Goal: Find specific page/section: Find specific page/section

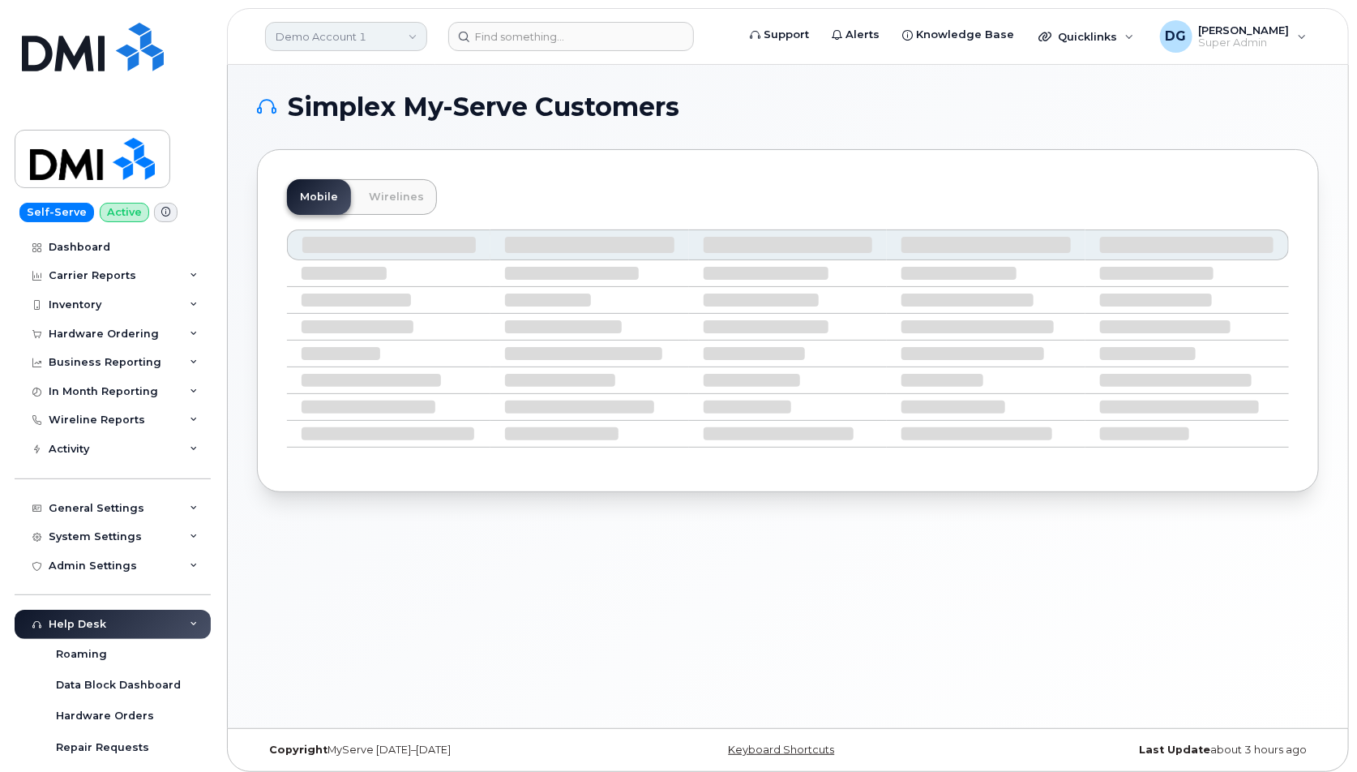
click at [363, 35] on link "Demo Account 1" at bounding box center [346, 36] width 162 height 29
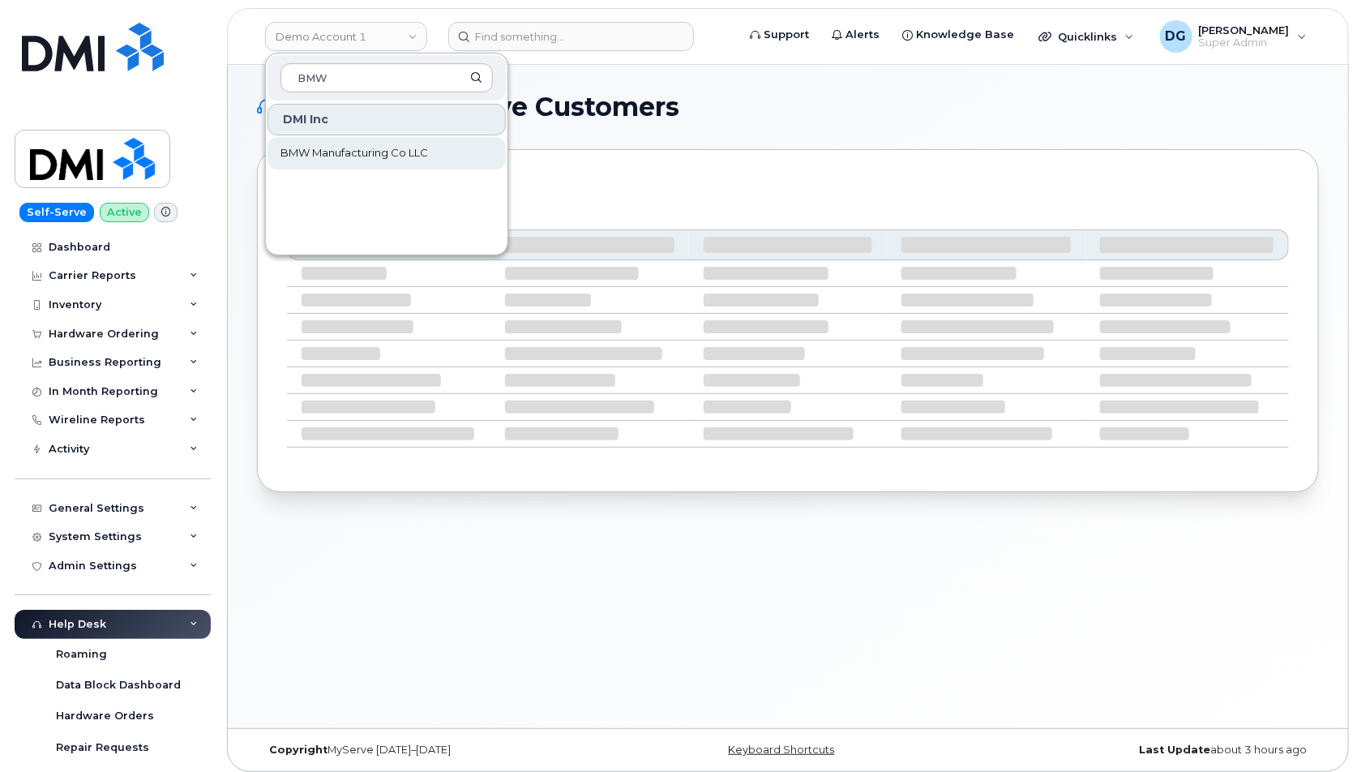
type input "BMW"
click at [310, 155] on span "BMW Manufacturing Co LLC" at bounding box center [355, 153] width 148 height 16
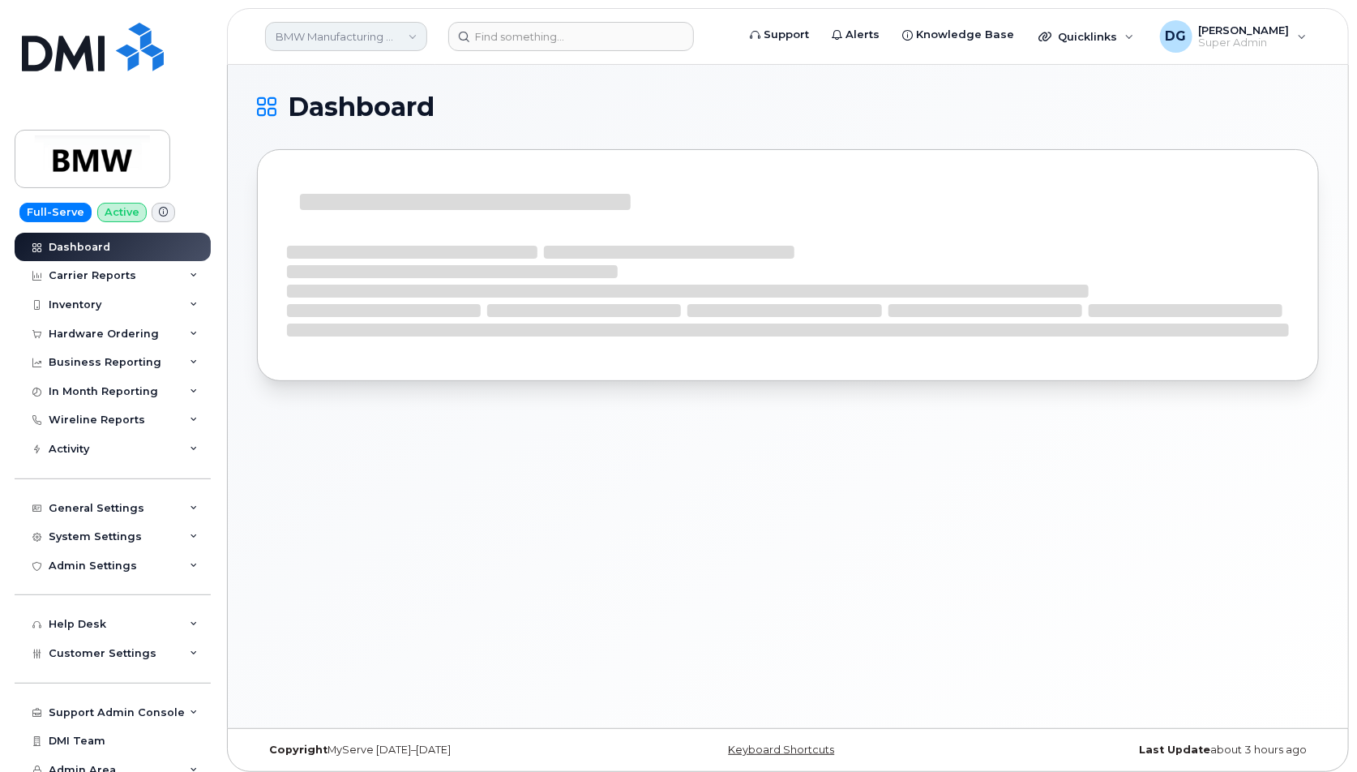
click at [397, 35] on link "BMW Manufacturing Co LLC" at bounding box center [346, 36] width 162 height 29
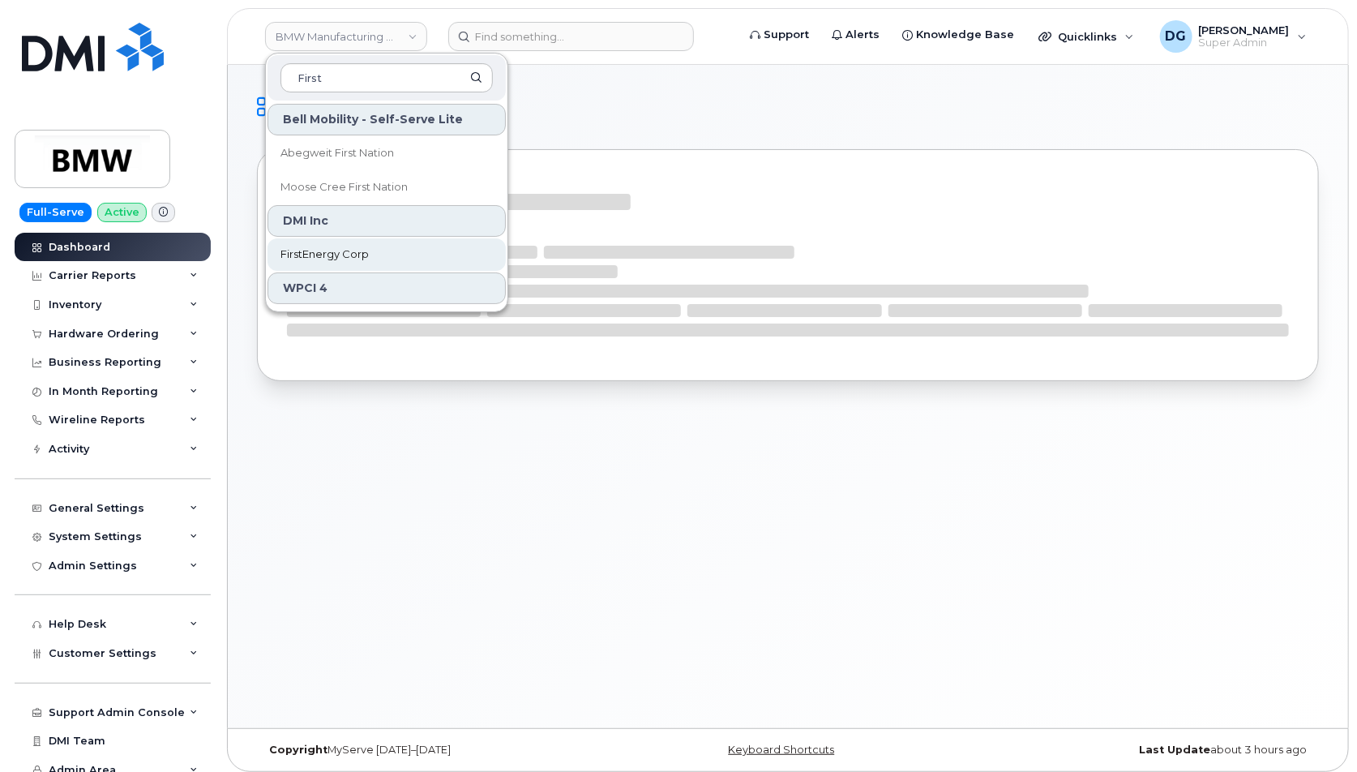
type input "First"
click at [361, 251] on span "FirstEnergy Corp" at bounding box center [325, 254] width 88 height 16
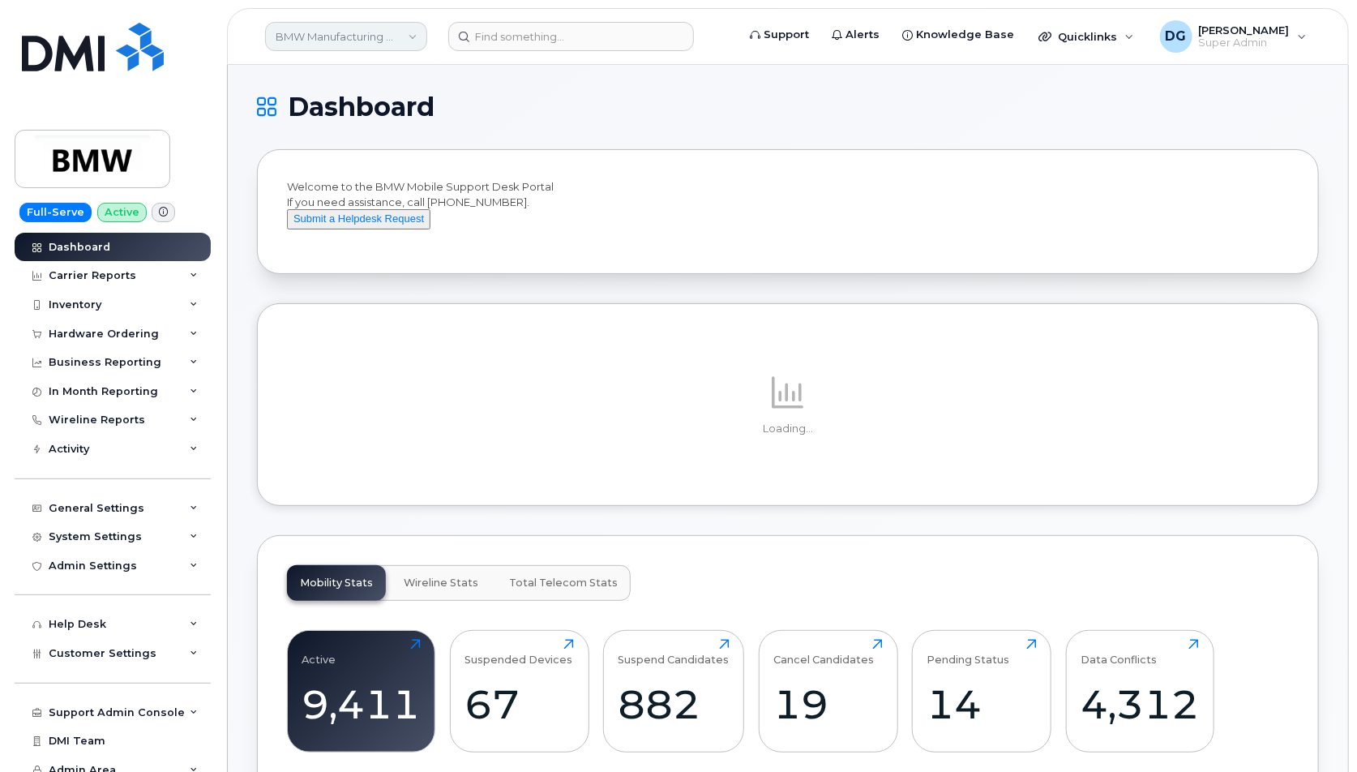
click at [322, 33] on link "BMW Manufacturing Co LLC" at bounding box center [346, 36] width 162 height 29
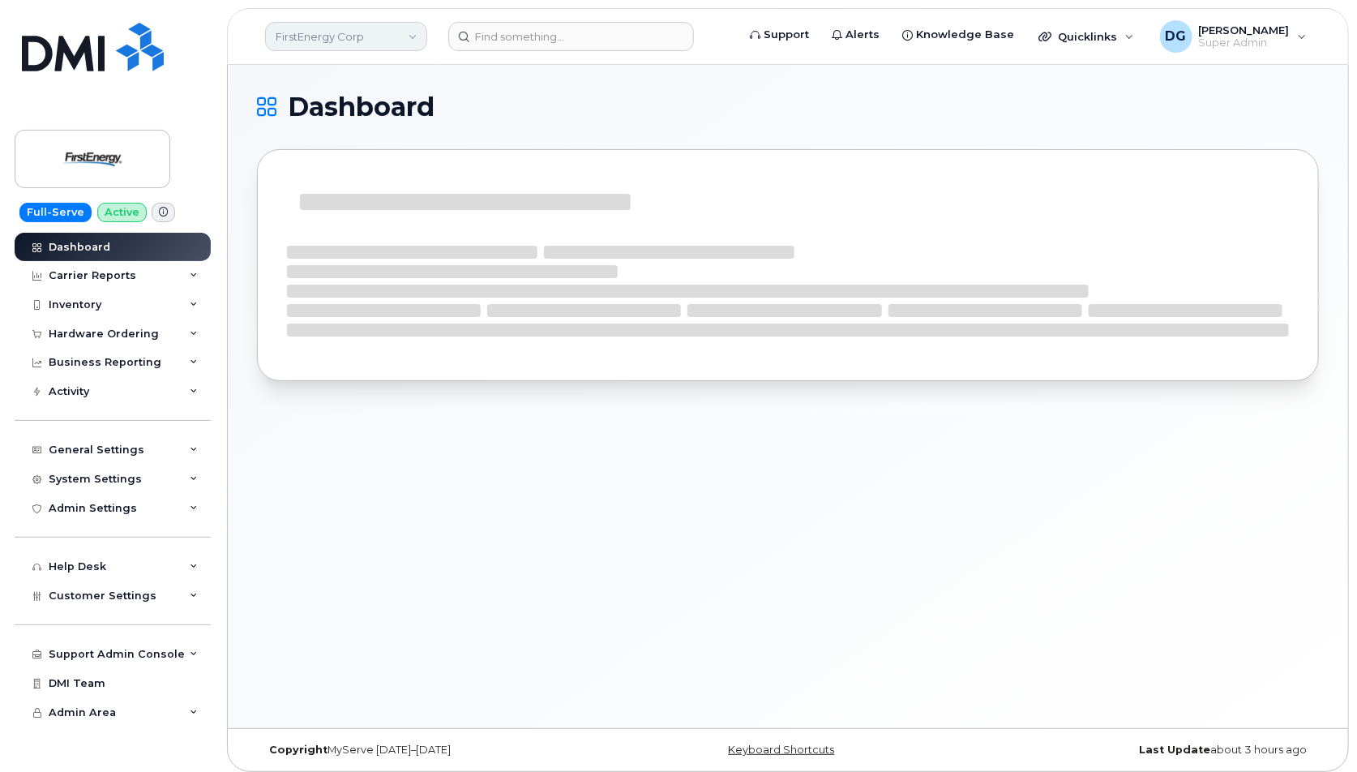
click at [332, 29] on link "FirstEnergy Corp" at bounding box center [346, 36] width 162 height 29
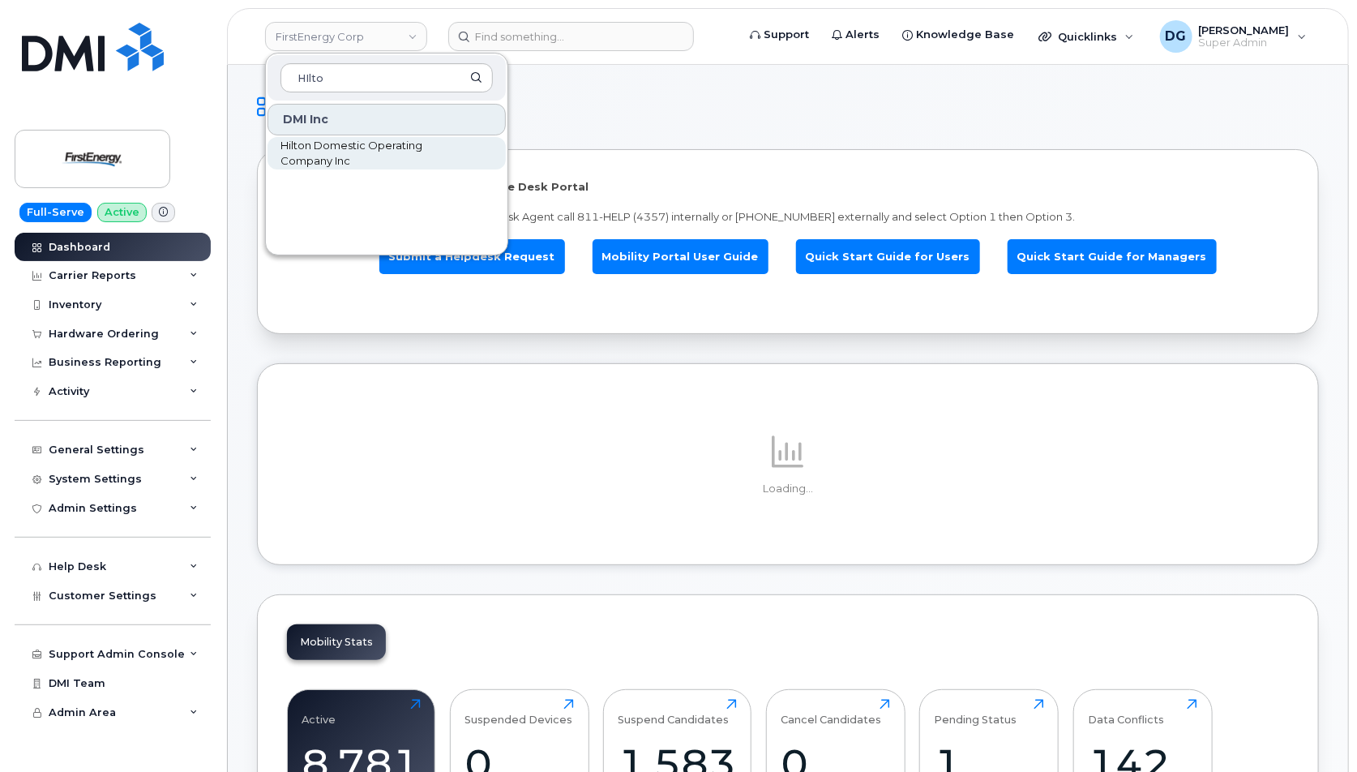
type input "HIlto"
click at [360, 152] on span "Hilton Domestic Operating Company Inc" at bounding box center [374, 154] width 186 height 32
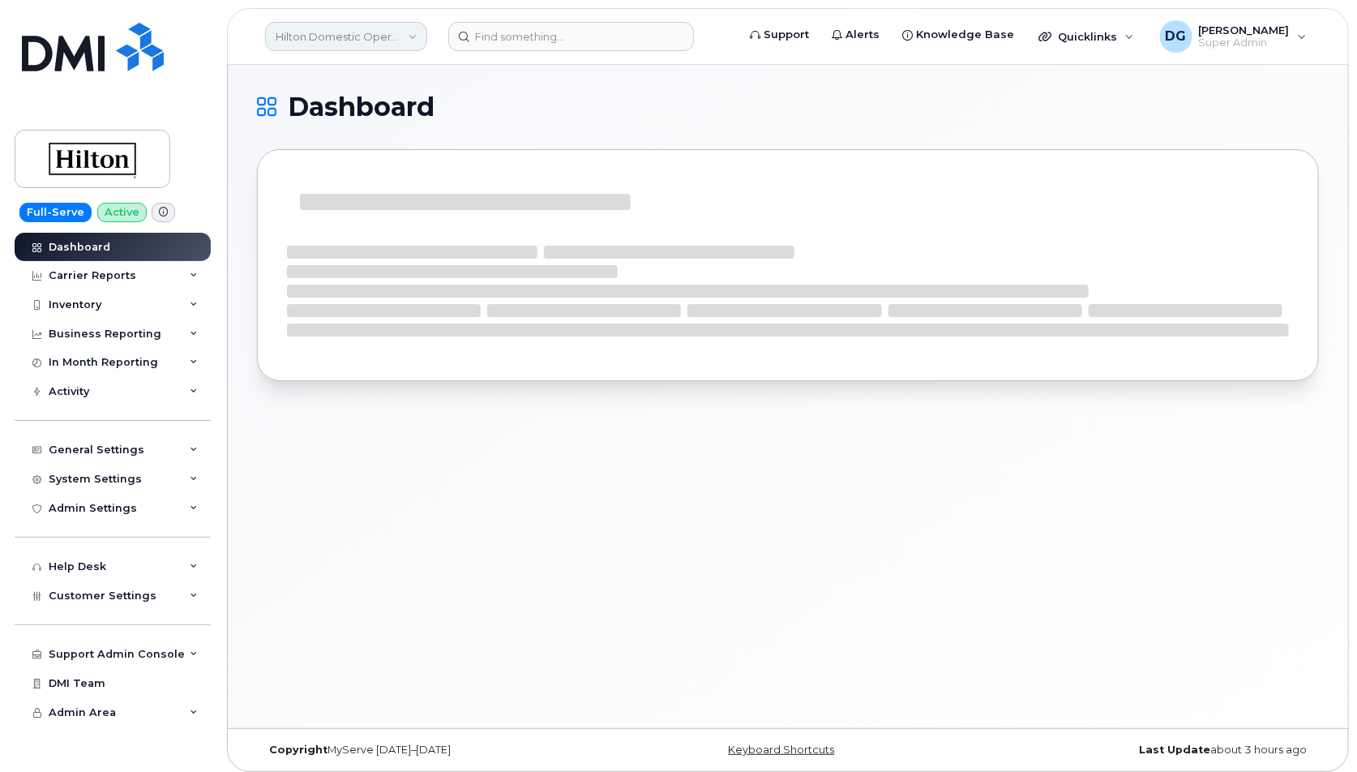
click at [383, 41] on link "Hilton Domestic Operating Company Inc" at bounding box center [346, 36] width 162 height 29
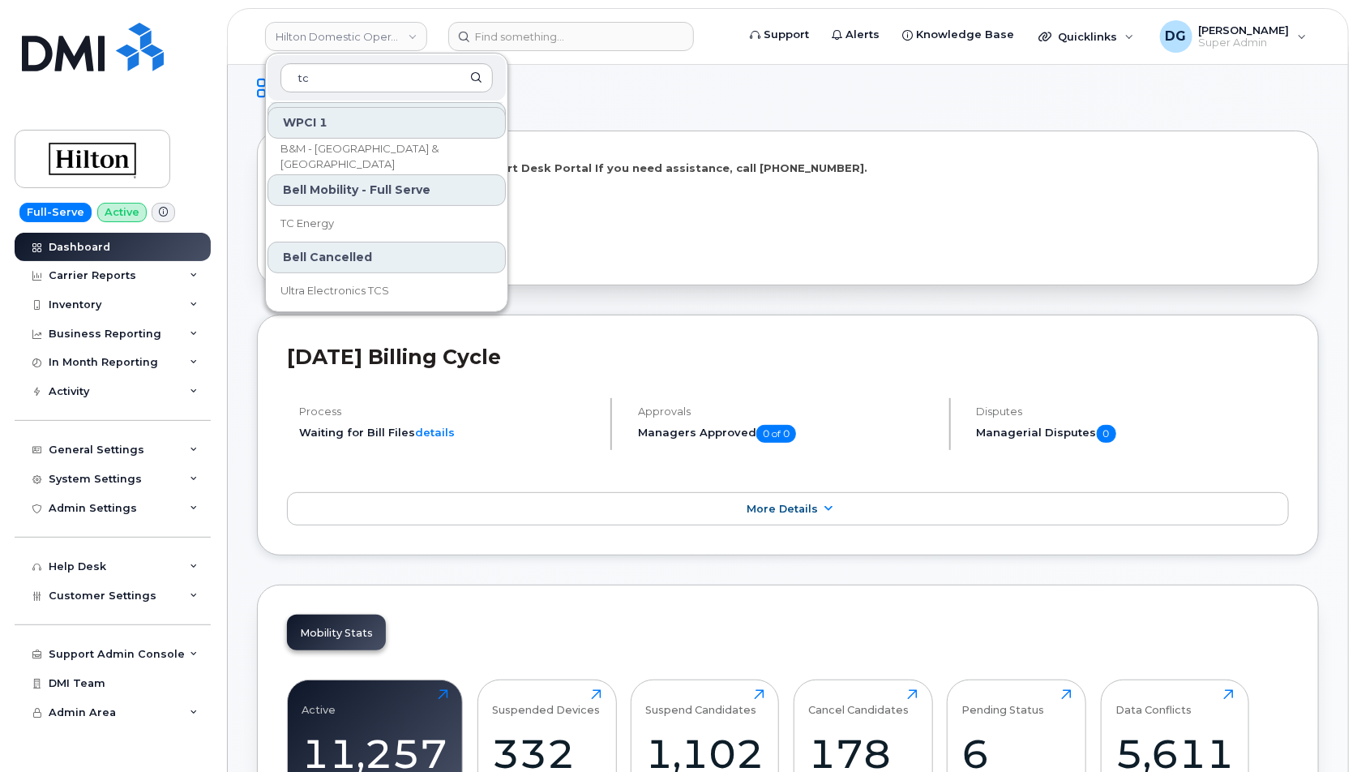
scroll to position [23, 0]
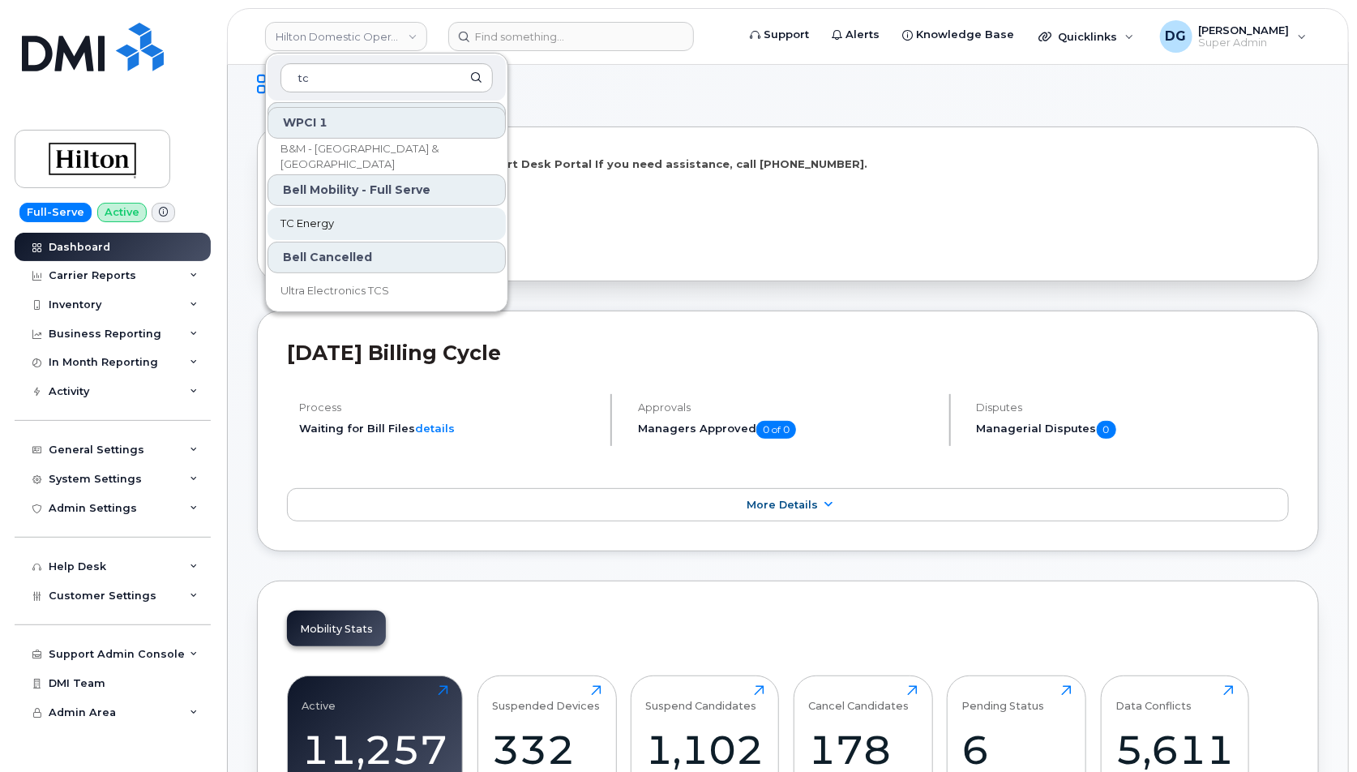
type input "tc"
click at [323, 216] on span "TC Energy" at bounding box center [308, 224] width 54 height 16
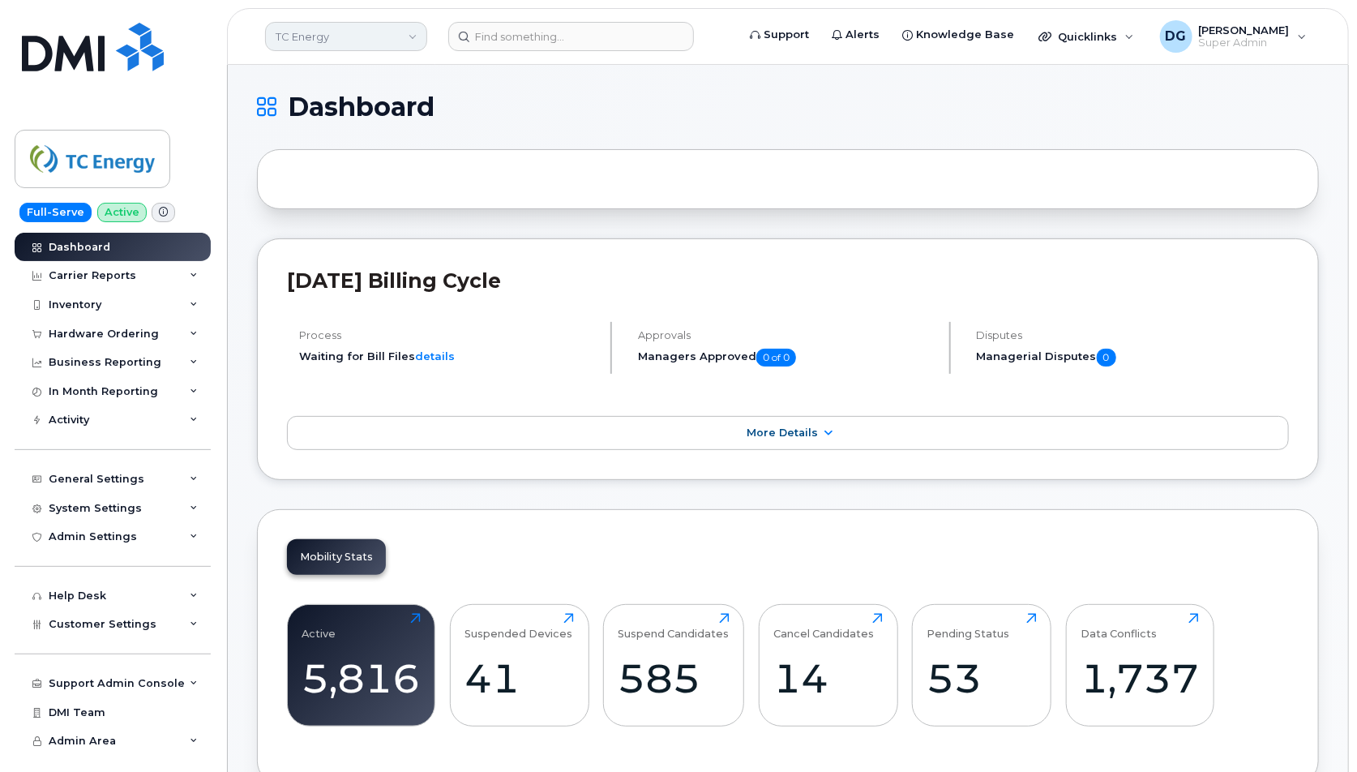
click at [356, 45] on link "TC Energy" at bounding box center [346, 36] width 162 height 29
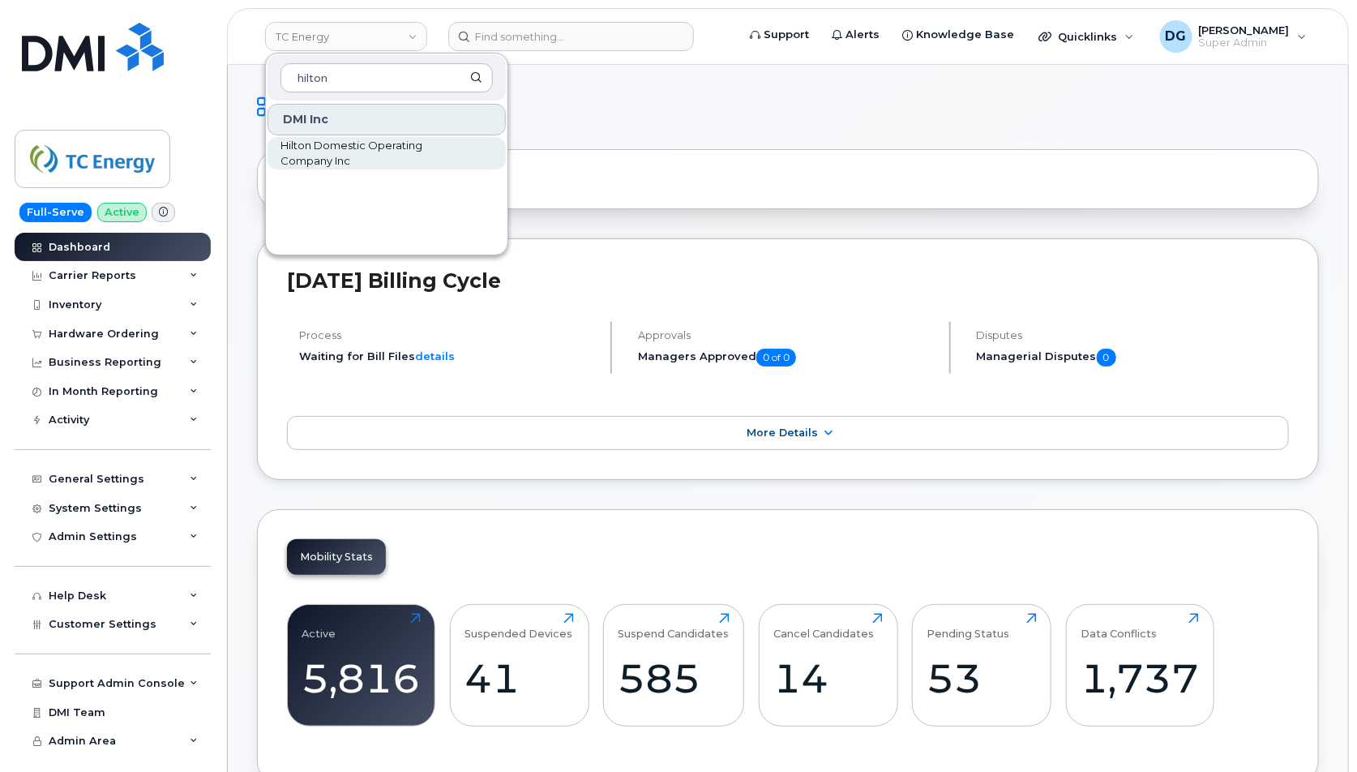
type input "hilton"
click at [324, 151] on span "Hilton Domestic Operating Company Inc" at bounding box center [374, 154] width 186 height 32
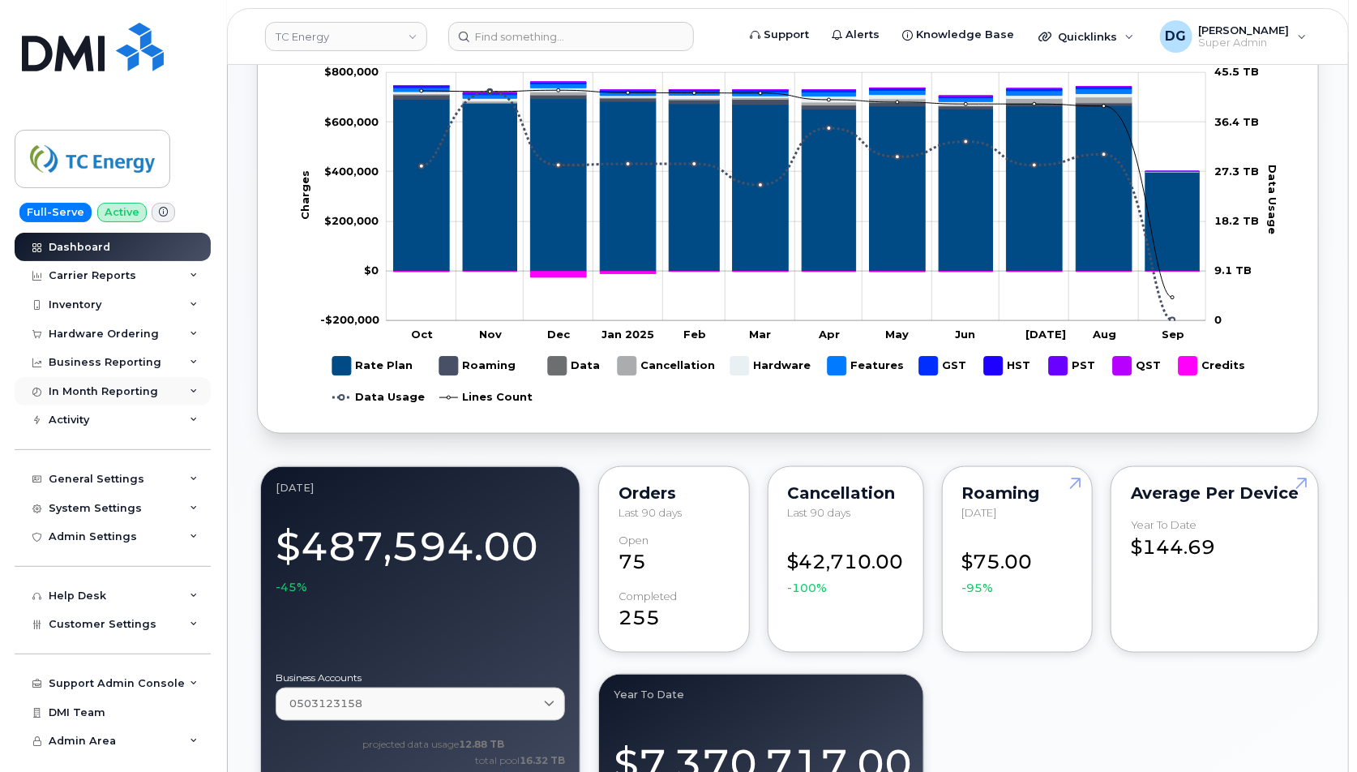
scroll to position [844, 0]
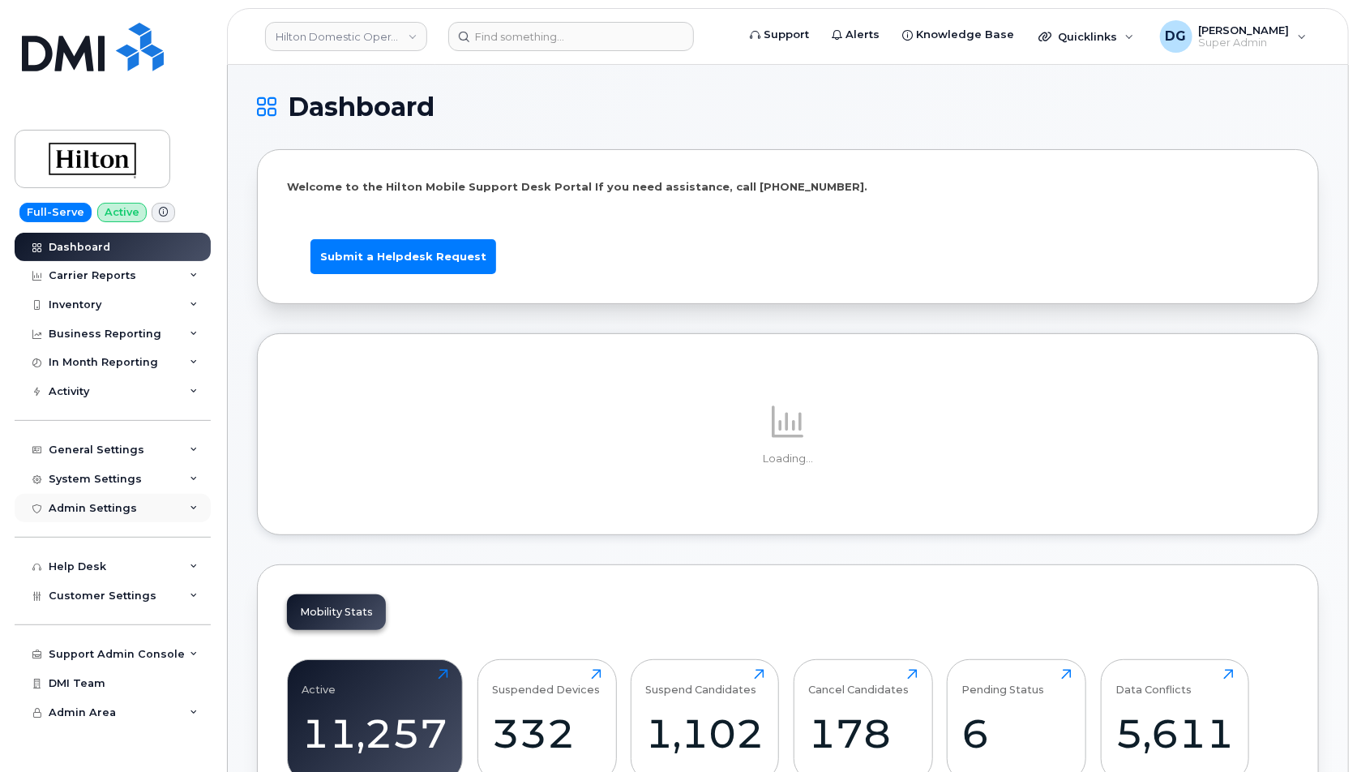
click at [160, 500] on div "Admin Settings" at bounding box center [113, 508] width 196 height 29
click at [162, 479] on div "System Settings" at bounding box center [113, 479] width 196 height 29
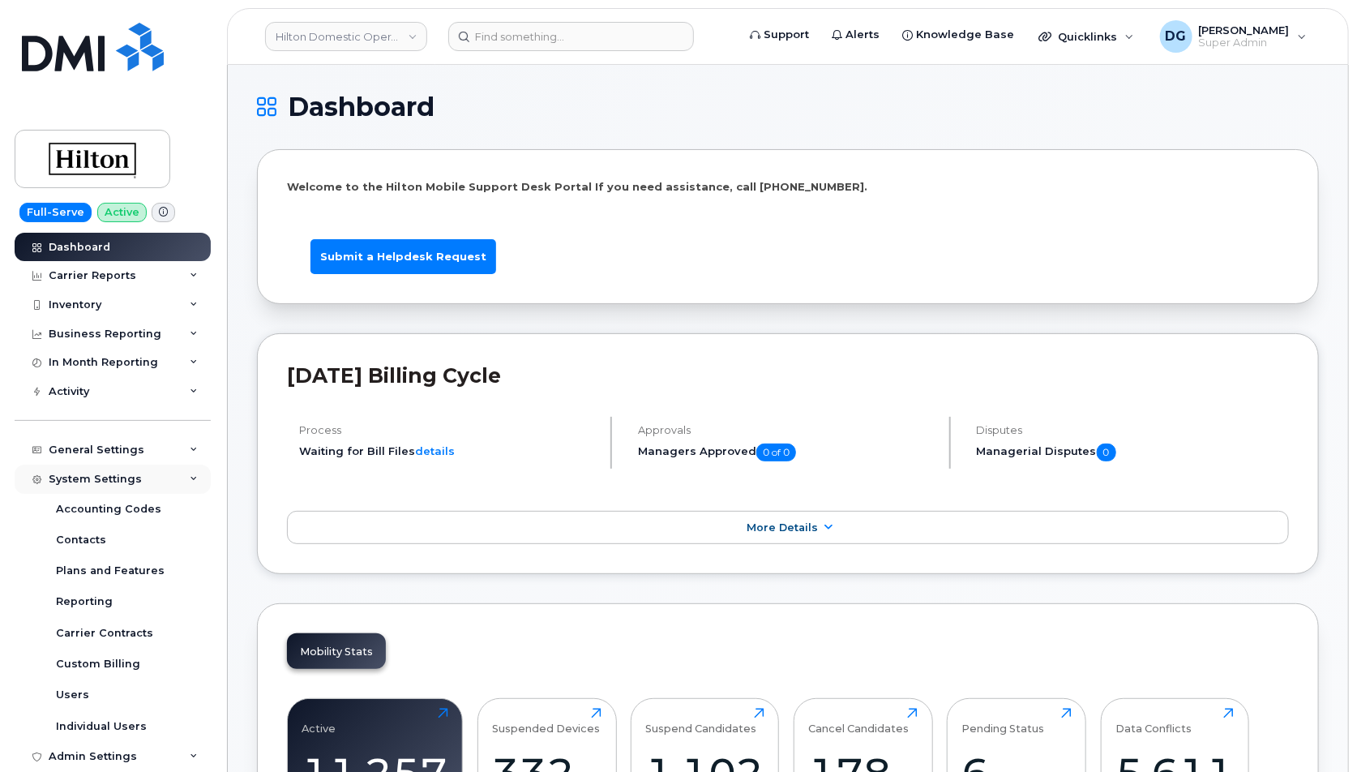
click at [161, 479] on div "System Settings" at bounding box center [113, 479] width 196 height 29
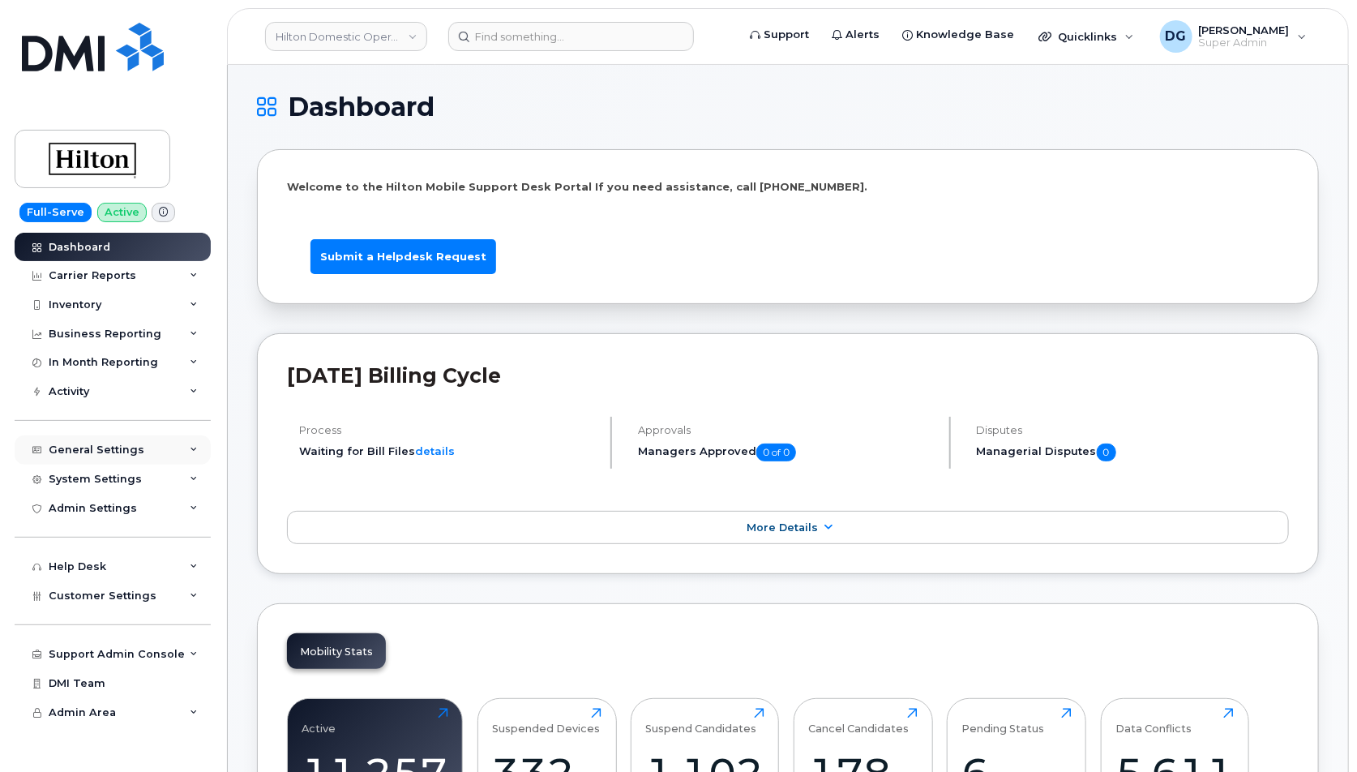
click at [161, 456] on div "General Settings" at bounding box center [113, 449] width 196 height 29
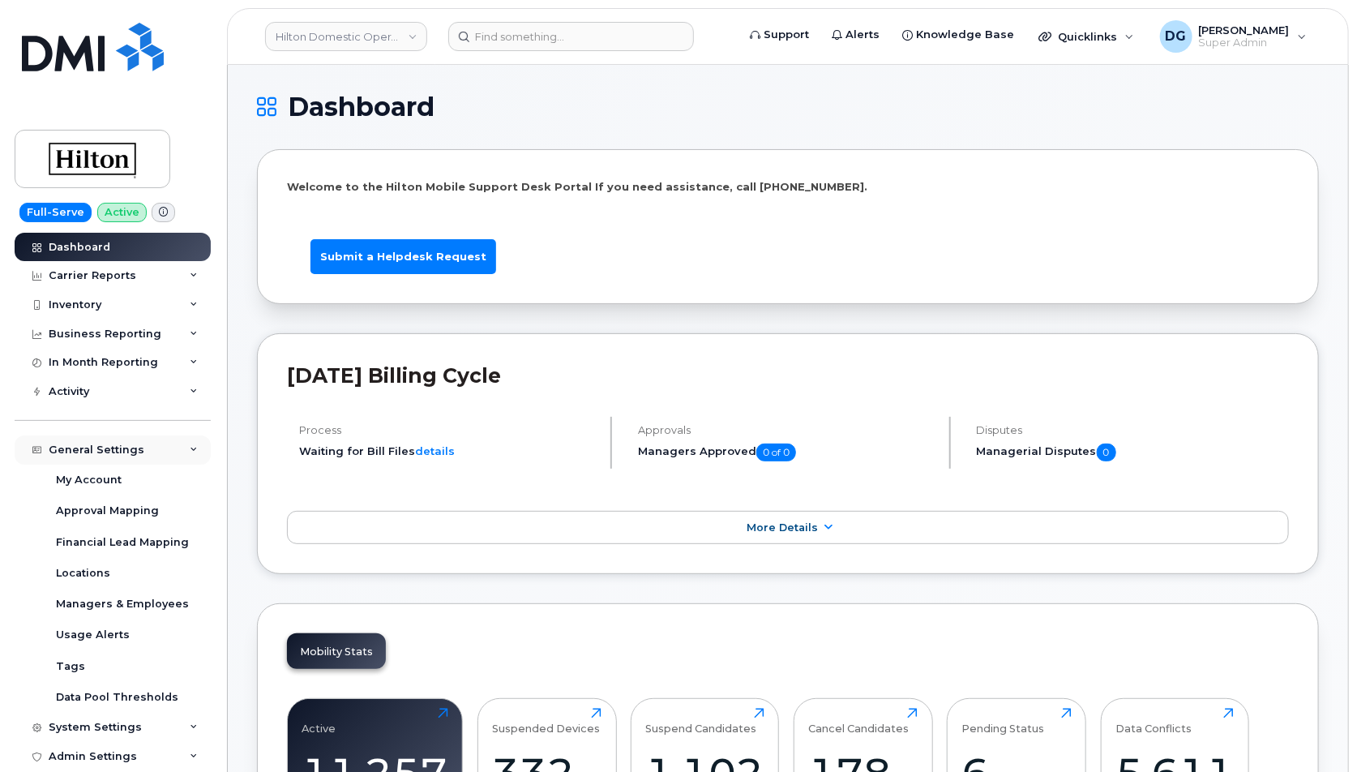
click at [161, 456] on div "General Settings" at bounding box center [113, 449] width 196 height 29
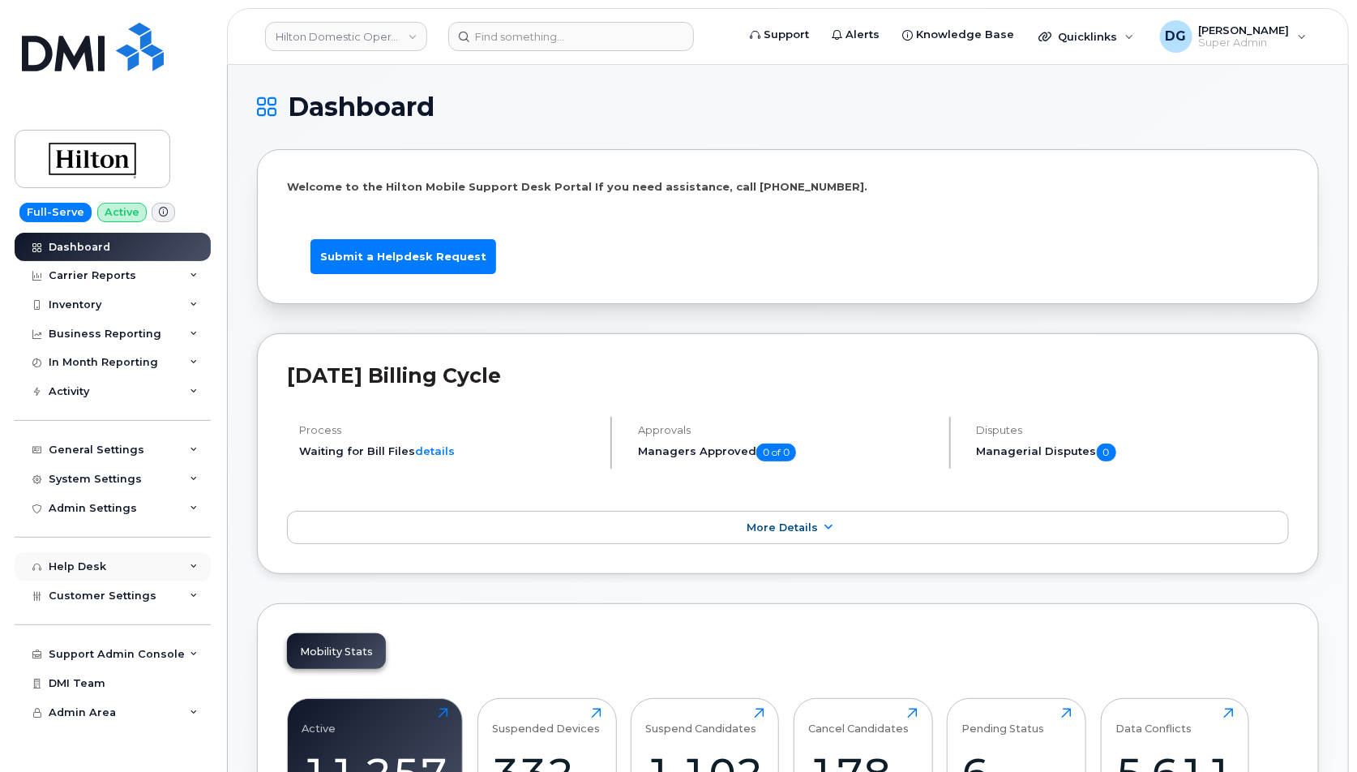
click at [176, 579] on div "Help Desk" at bounding box center [113, 566] width 196 height 29
click at [169, 574] on div "Help Desk" at bounding box center [113, 566] width 196 height 29
click at [165, 593] on div "Customer Settings" at bounding box center [113, 595] width 196 height 29
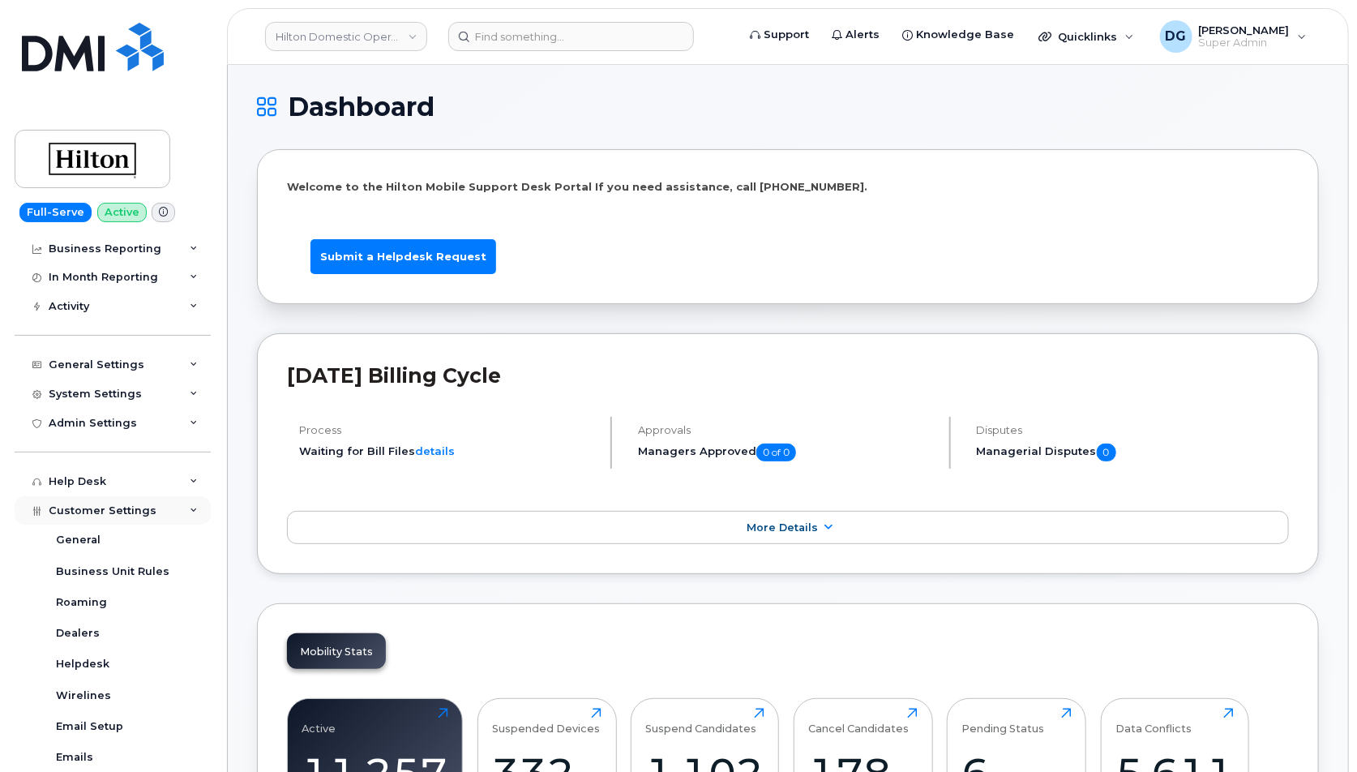
scroll to position [143, 0]
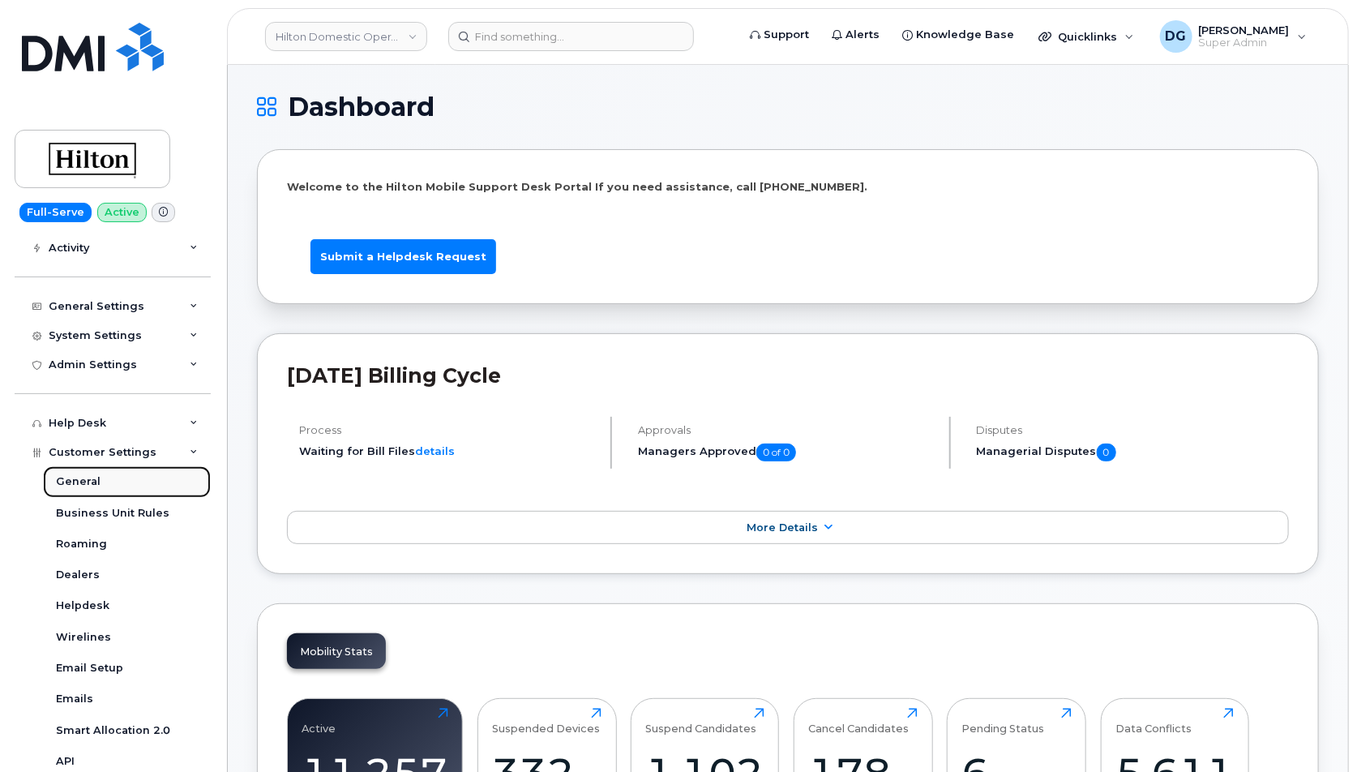
click at [102, 482] on link "General" at bounding box center [127, 481] width 168 height 31
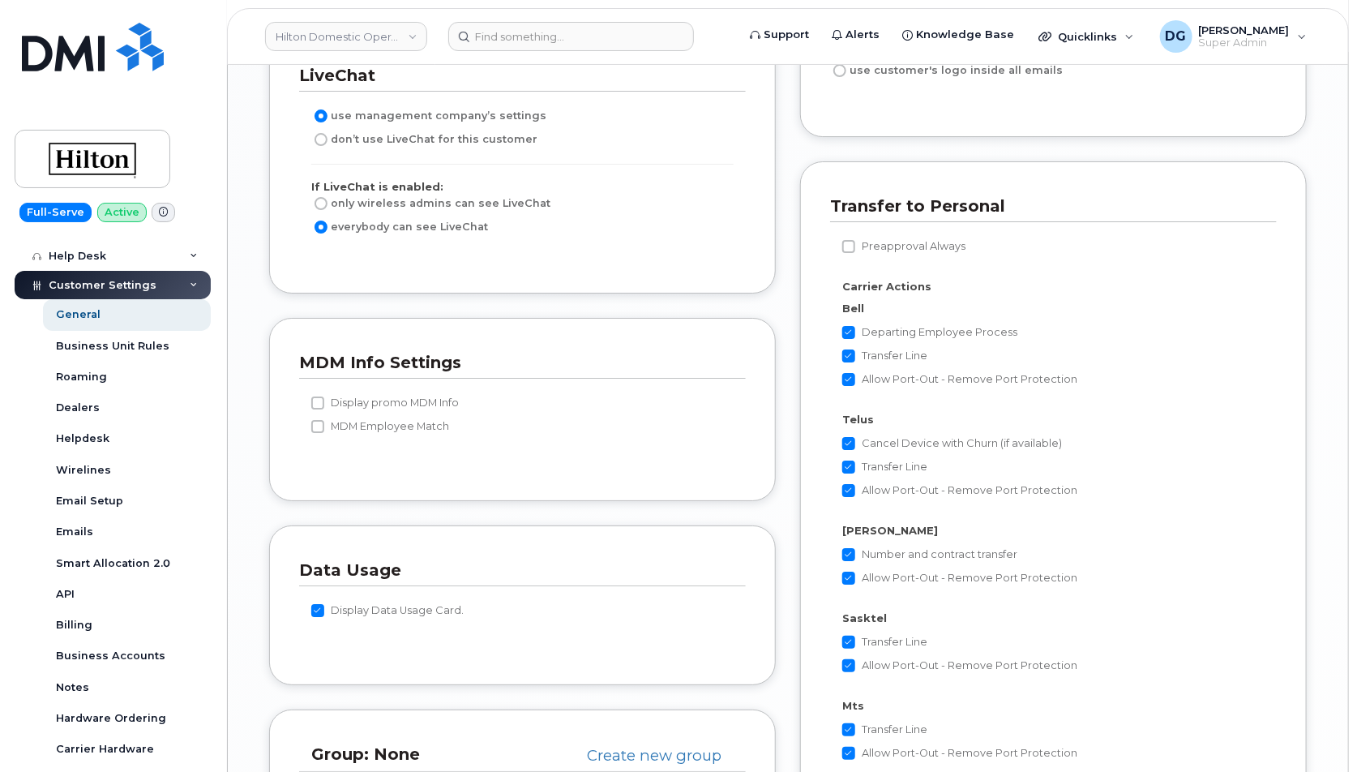
scroll to position [419, 0]
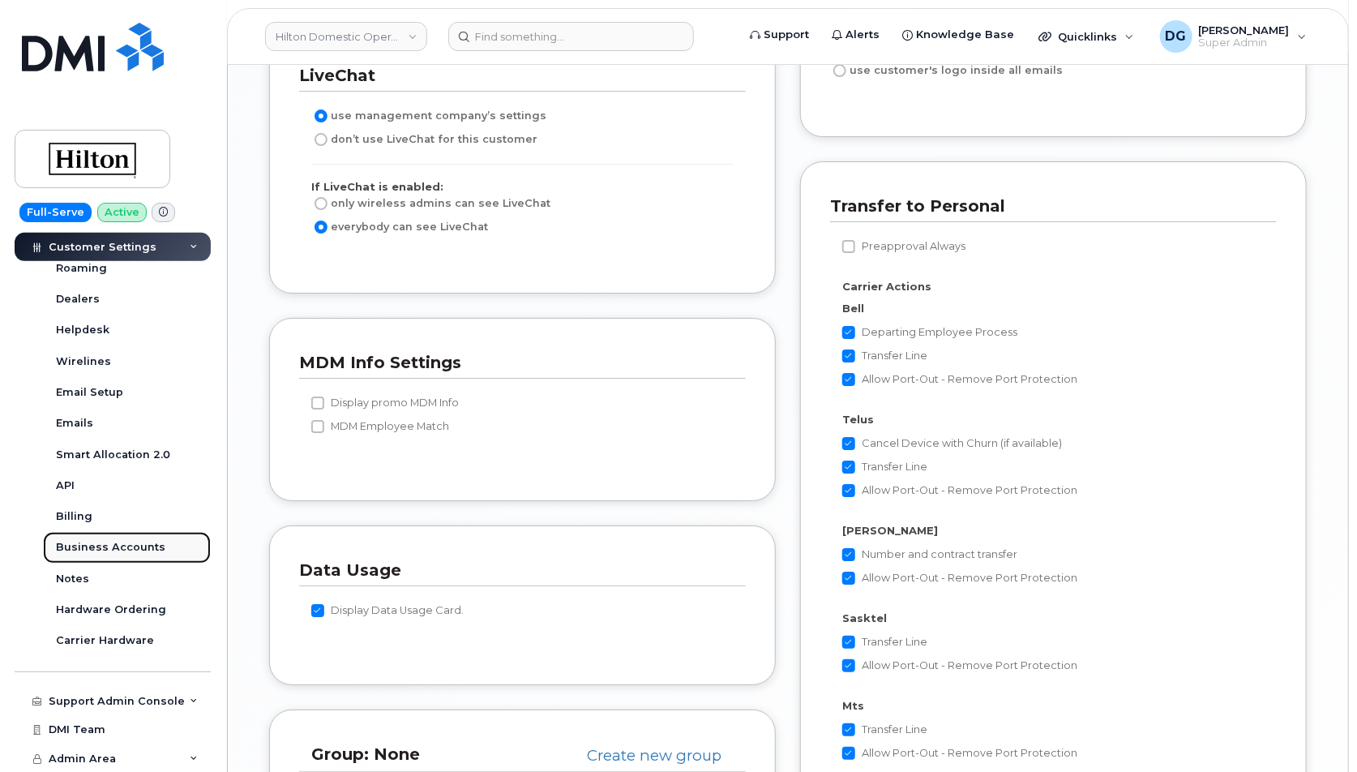
click at [129, 548] on div "Business Accounts" at bounding box center [110, 547] width 109 height 15
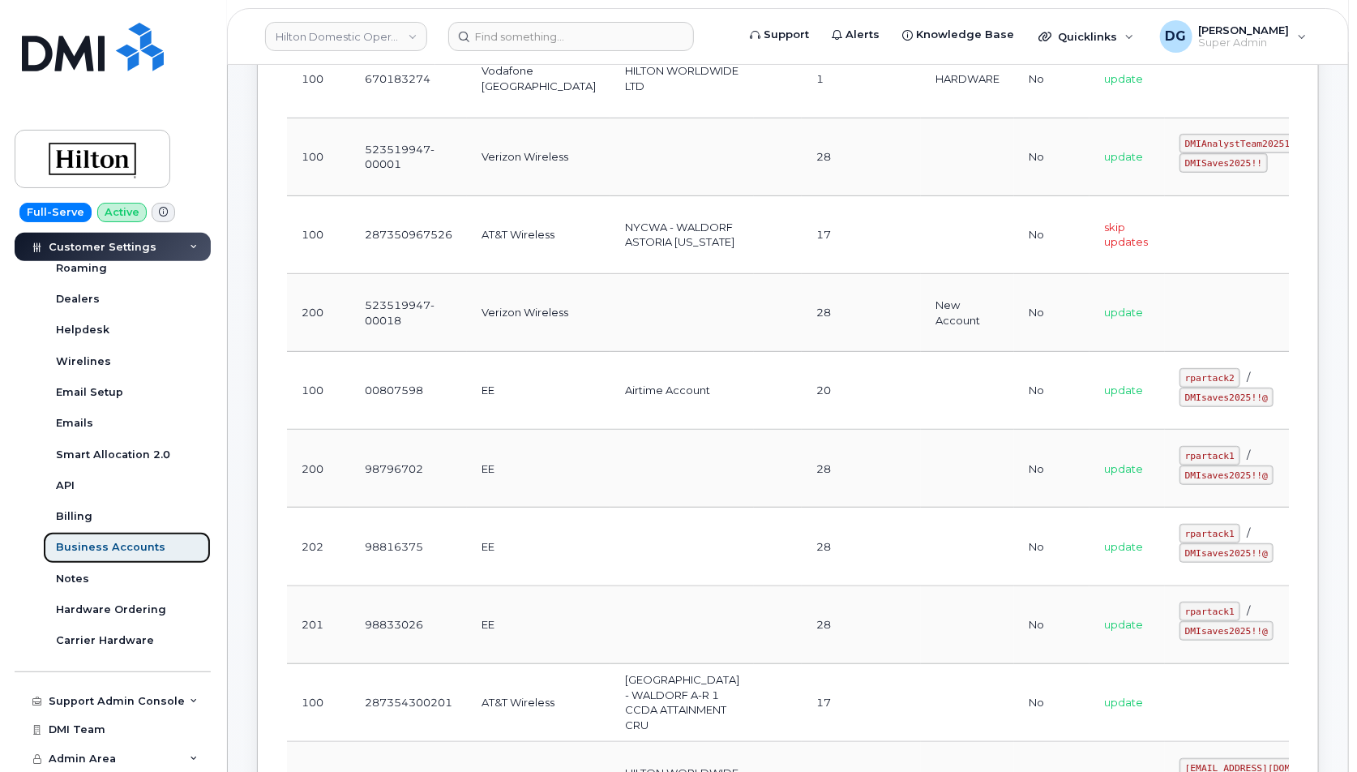
scroll to position [531, 0]
